Goal: Transaction & Acquisition: Subscribe to service/newsletter

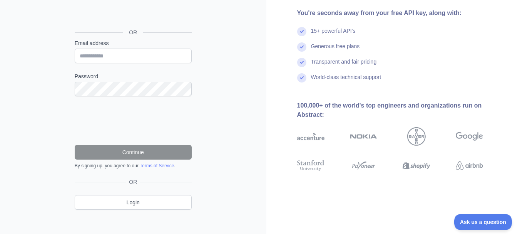
scroll to position [82, 0]
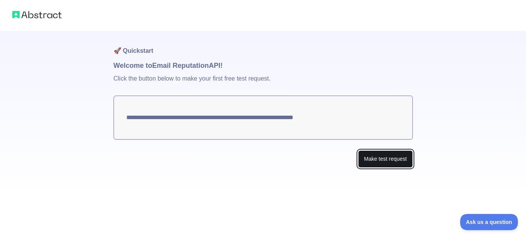
click at [386, 157] on button "Make test request" at bounding box center [385, 158] width 54 height 17
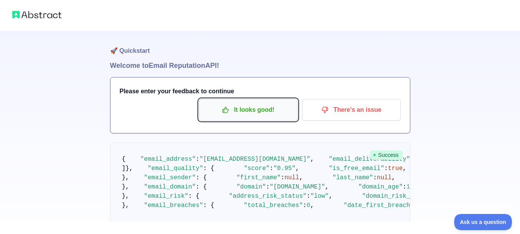
click at [238, 111] on p "It looks good!" at bounding box center [248, 109] width 87 height 13
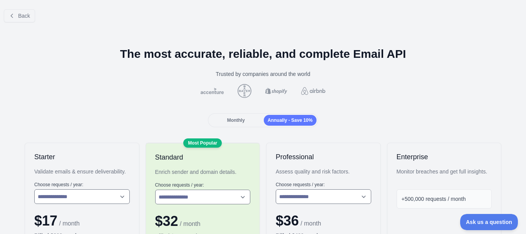
click at [237, 119] on span "Monthly" at bounding box center [236, 119] width 18 height 5
